Goal: Obtain resource: Obtain resource

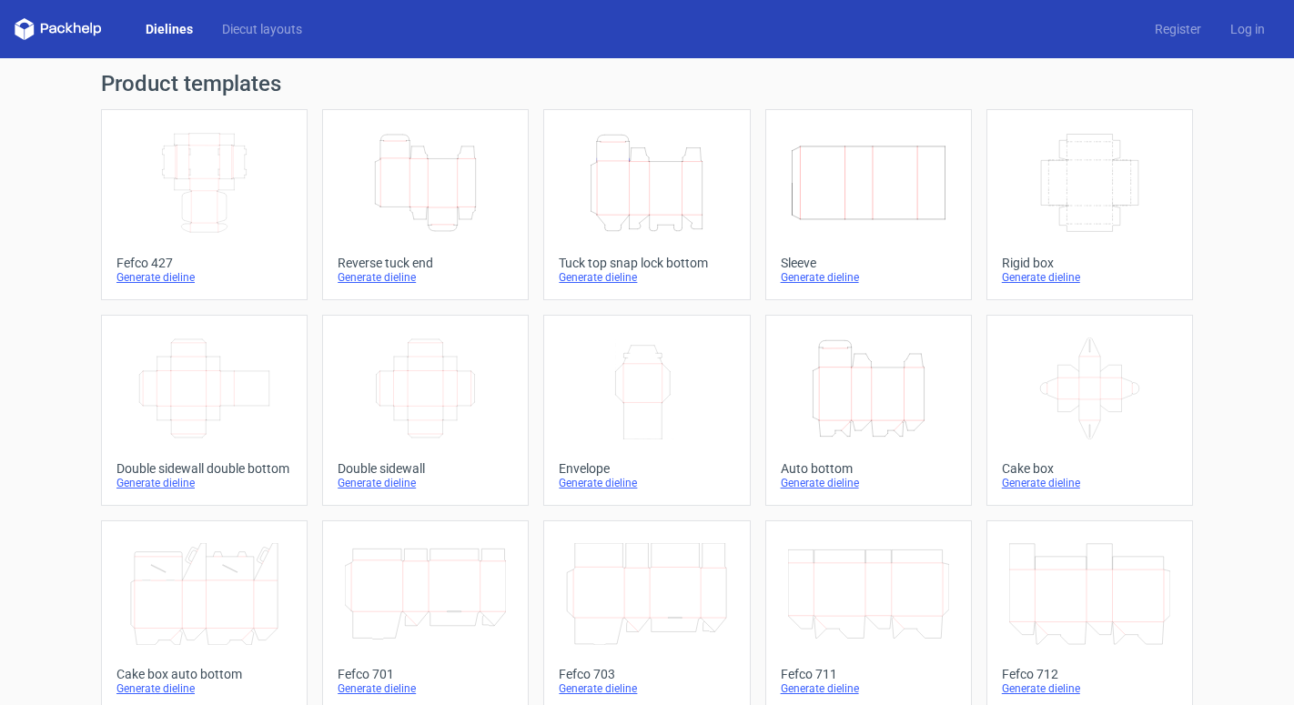
click at [639, 178] on icon "Height Depth Width" at bounding box center [646, 183] width 161 height 102
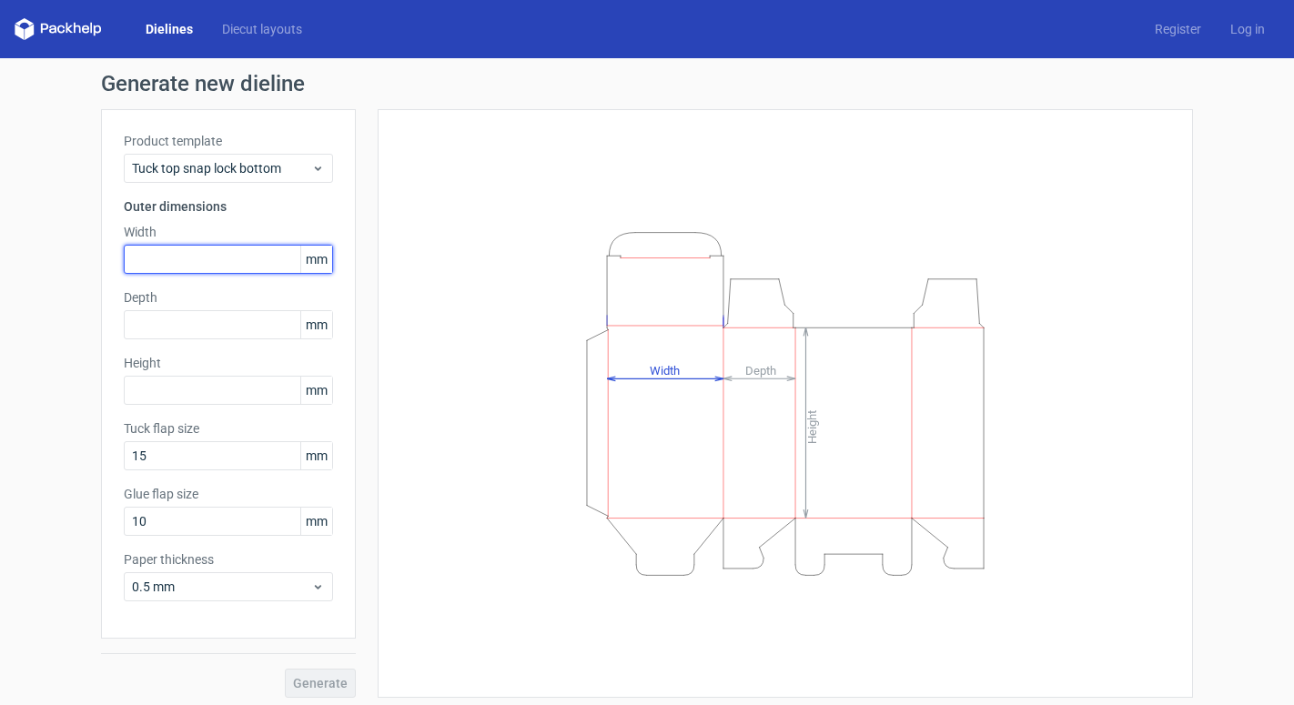
click at [214, 268] on input "text" at bounding box center [228, 259] width 209 height 29
type input "90"
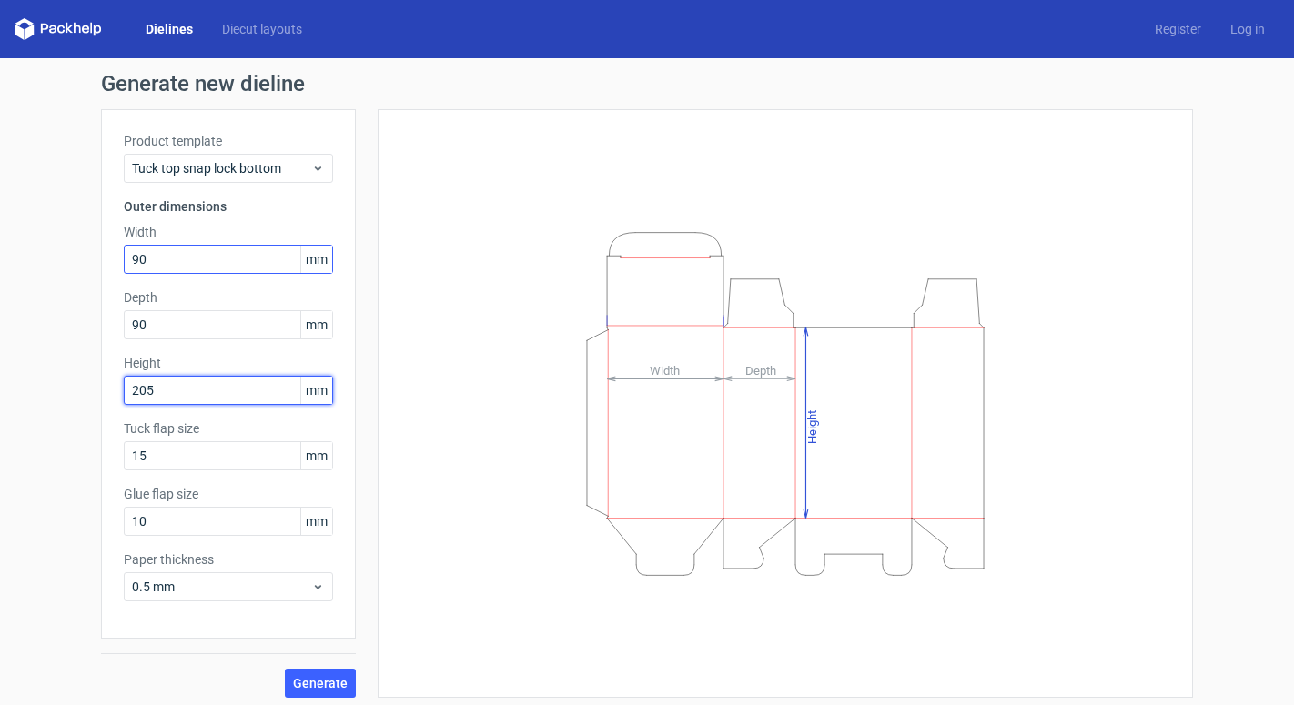
type input "205"
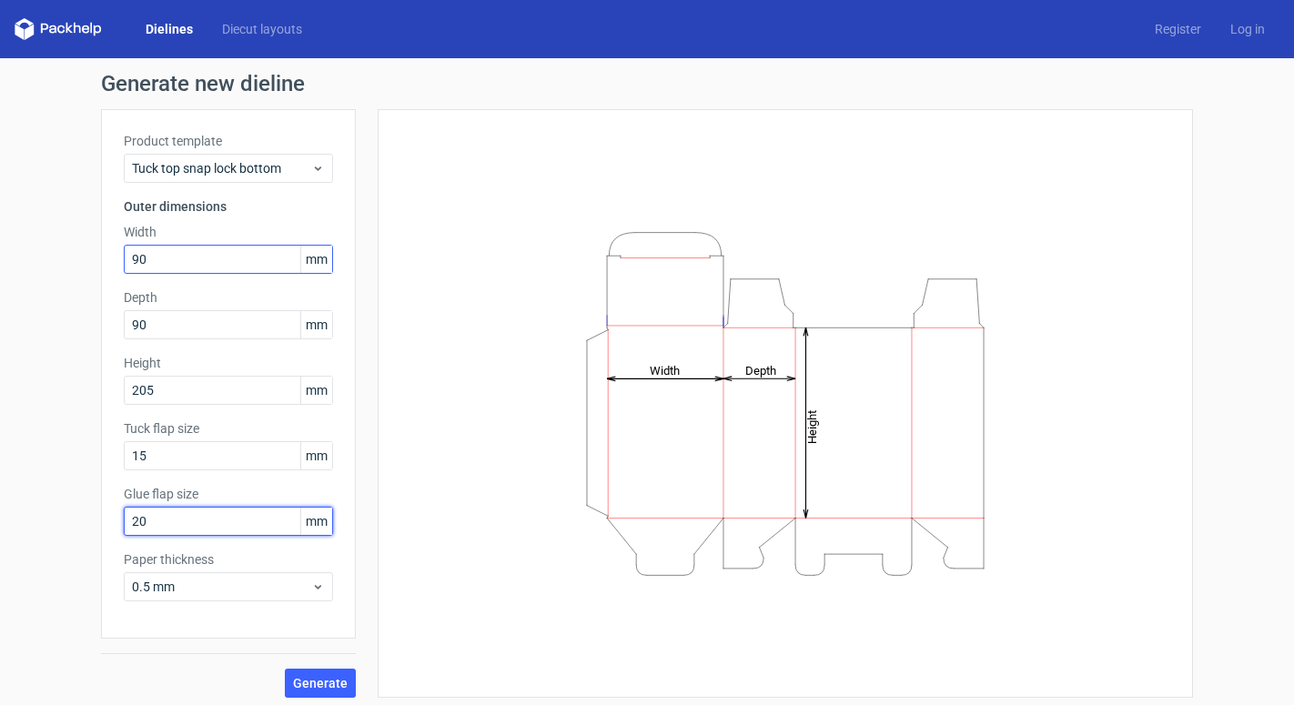
type input "2"
type input "15"
click at [343, 681] on span "Generate" at bounding box center [320, 683] width 55 height 13
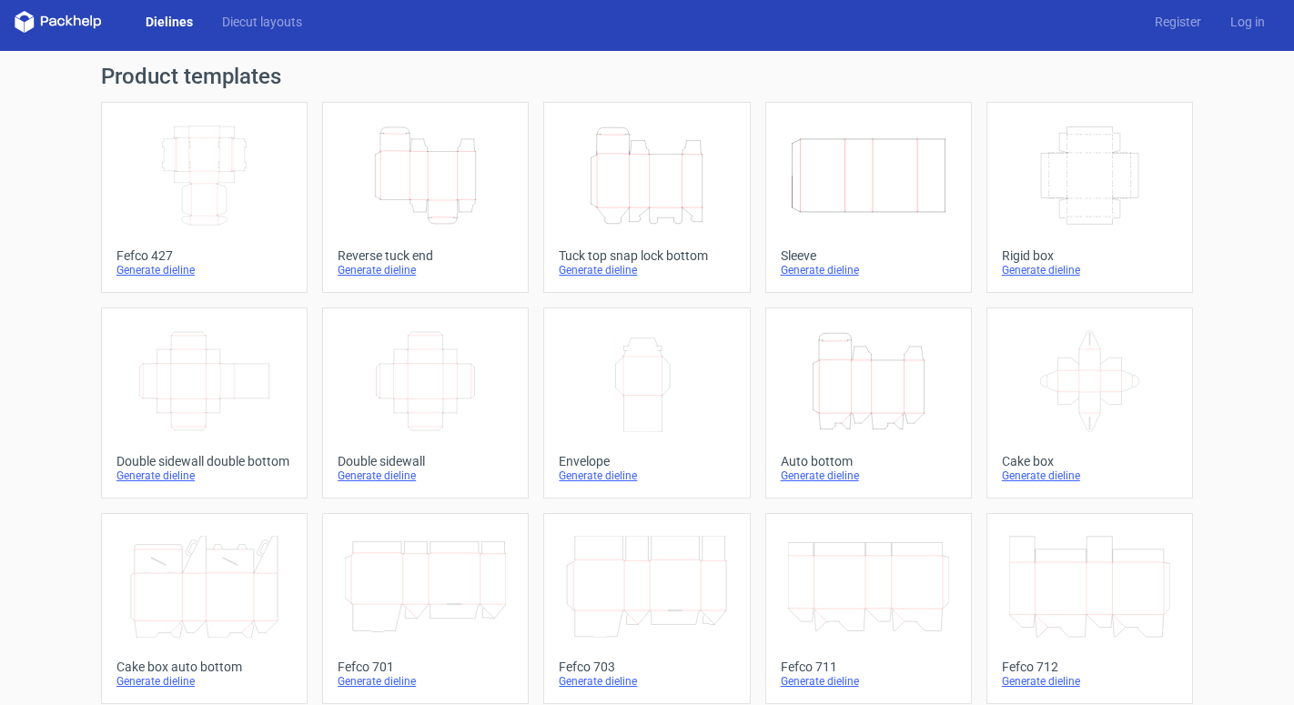
click at [861, 386] on icon "Height Depth Width" at bounding box center [868, 381] width 161 height 102
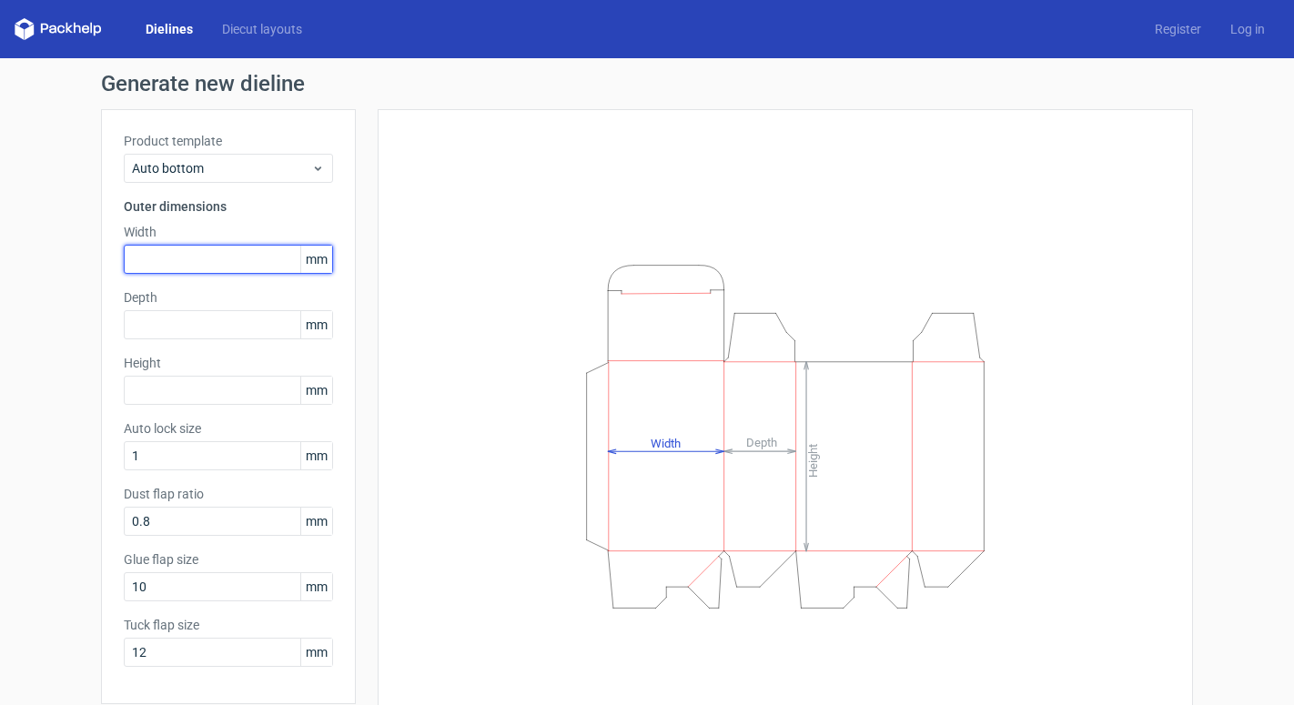
click at [177, 247] on input "text" at bounding box center [228, 259] width 209 height 29
type input "90"
type input "205"
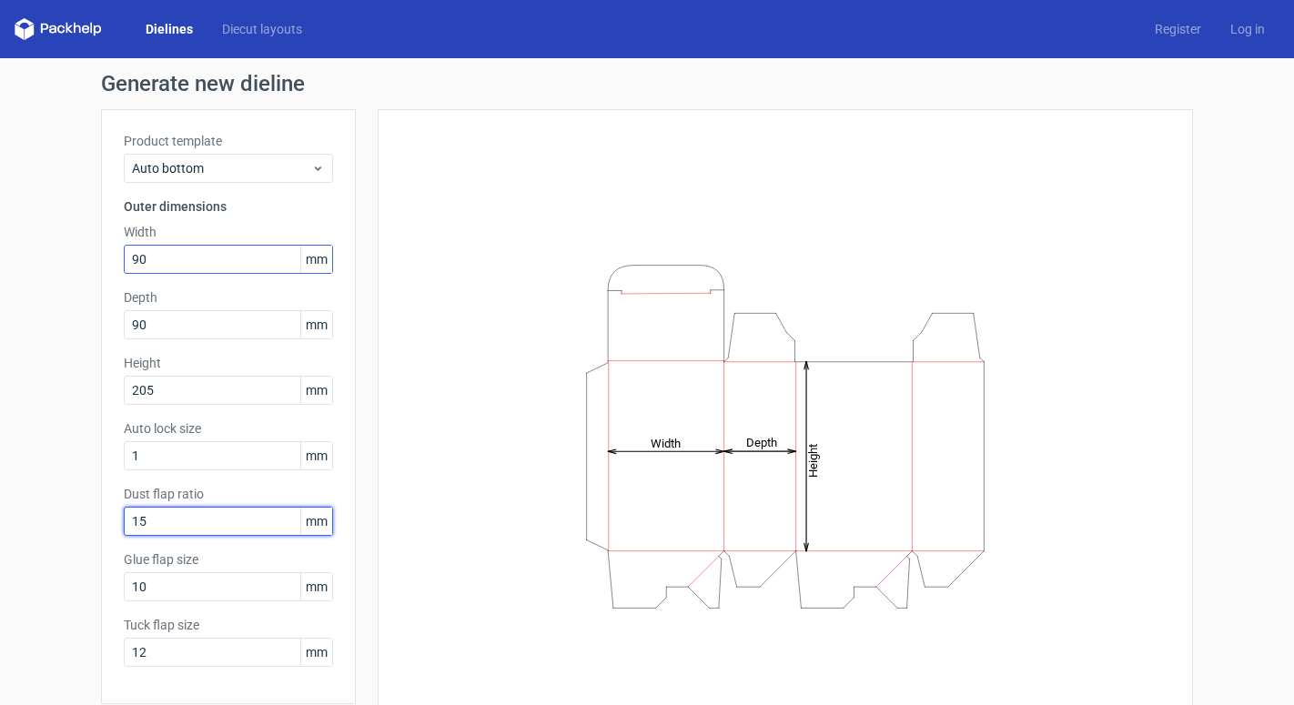
type input "15"
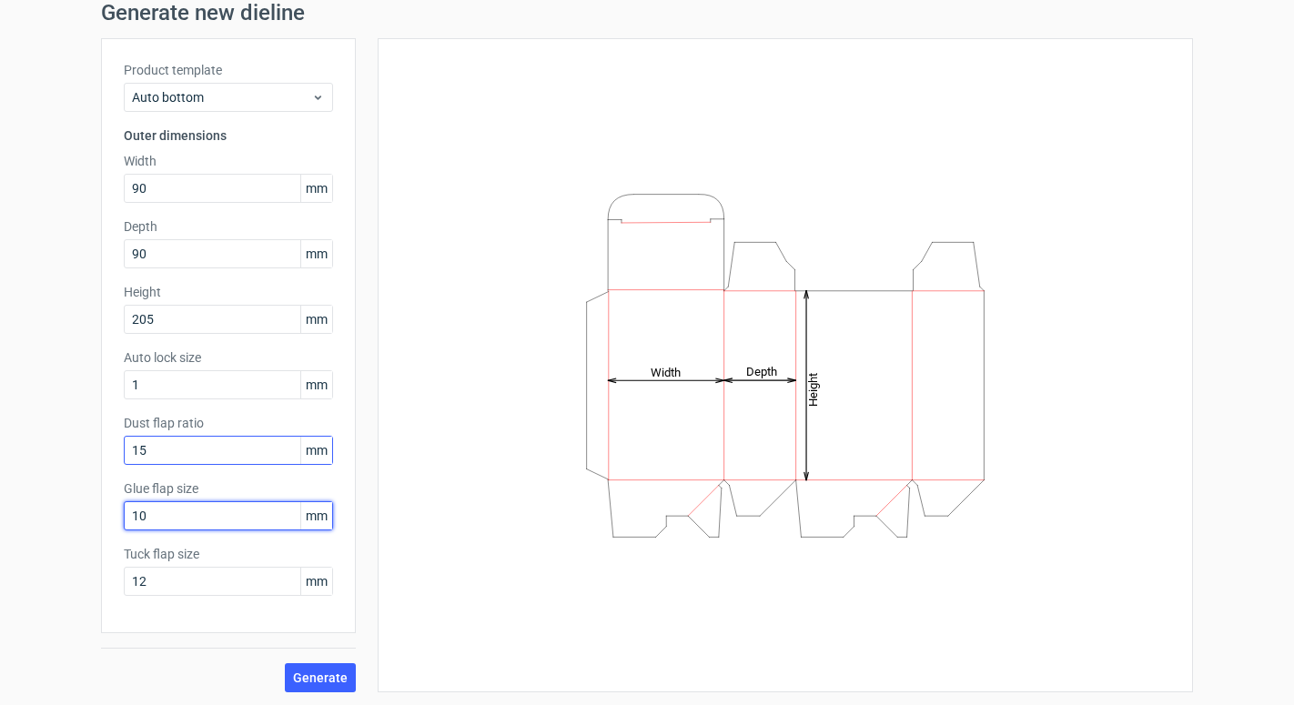
scroll to position [73, 0]
type input "15"
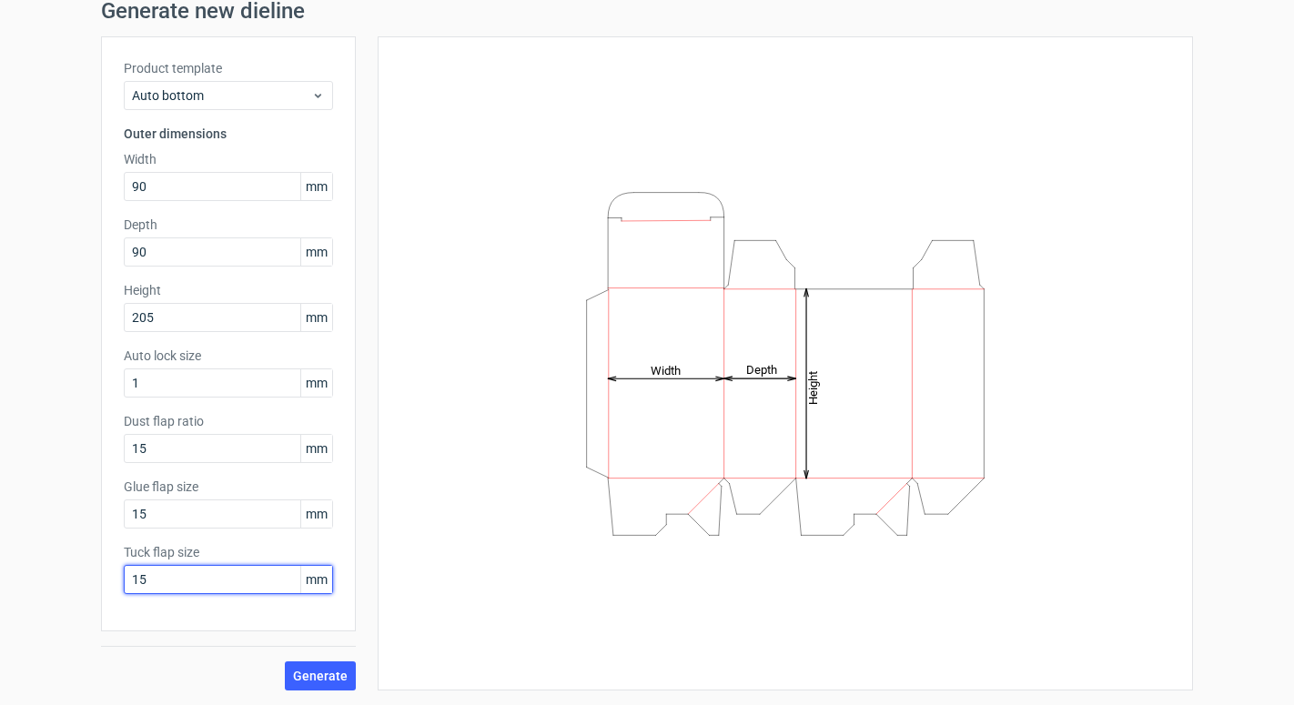
type input "15"
click at [333, 673] on span "Generate" at bounding box center [320, 676] width 55 height 13
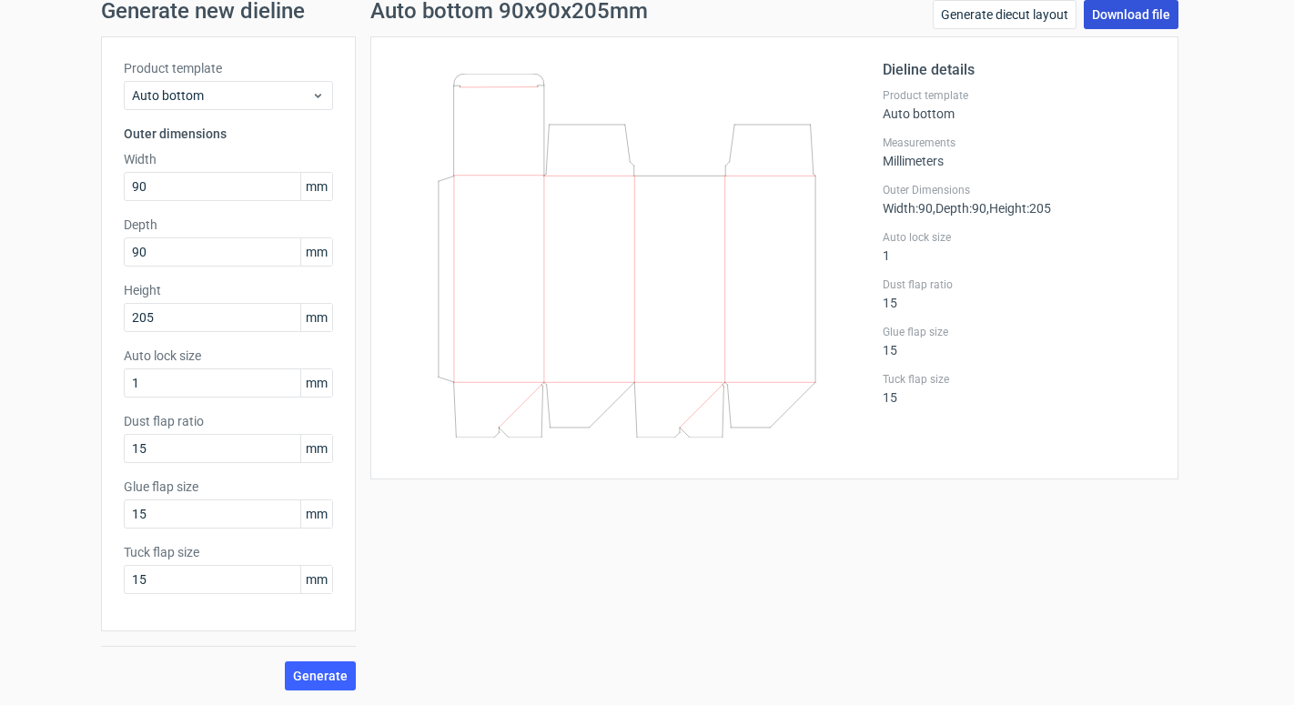
click at [1124, 15] on link "Download file" at bounding box center [1131, 14] width 95 height 29
